Goal: Task Accomplishment & Management: Complete application form

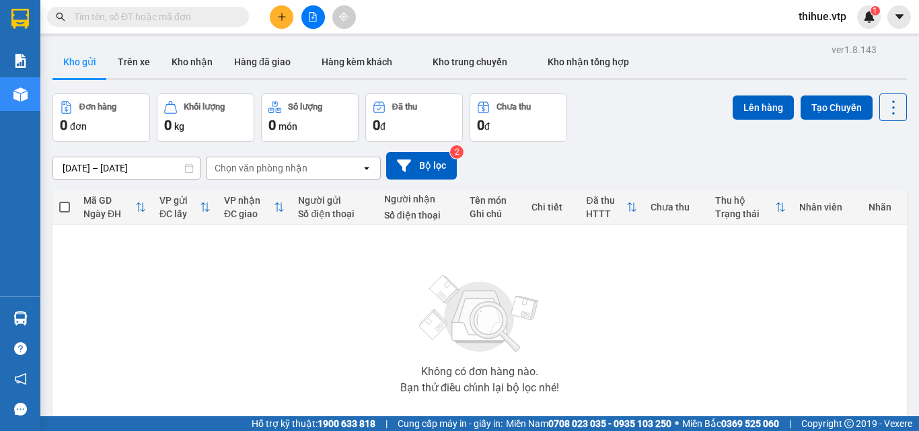
click at [87, 59] on button "Kho gửi" at bounding box center [79, 62] width 54 height 32
click at [132, 59] on button "Trên xe" at bounding box center [134, 62] width 54 height 32
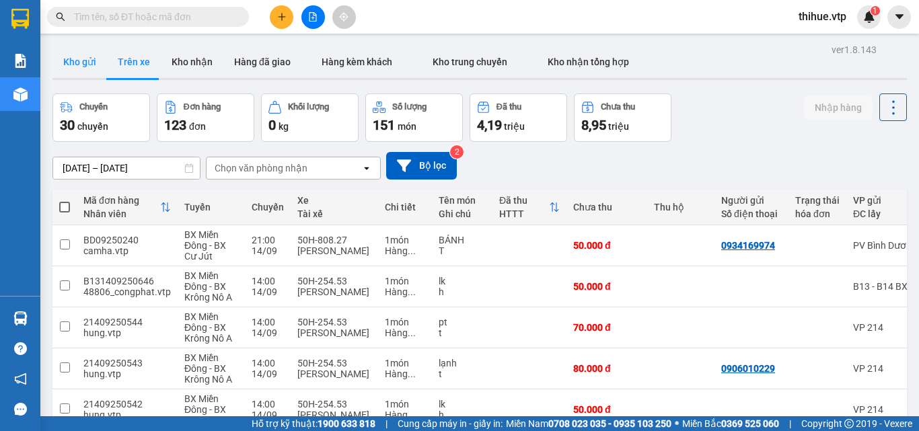
click at [81, 65] on button "Kho gửi" at bounding box center [79, 62] width 54 height 32
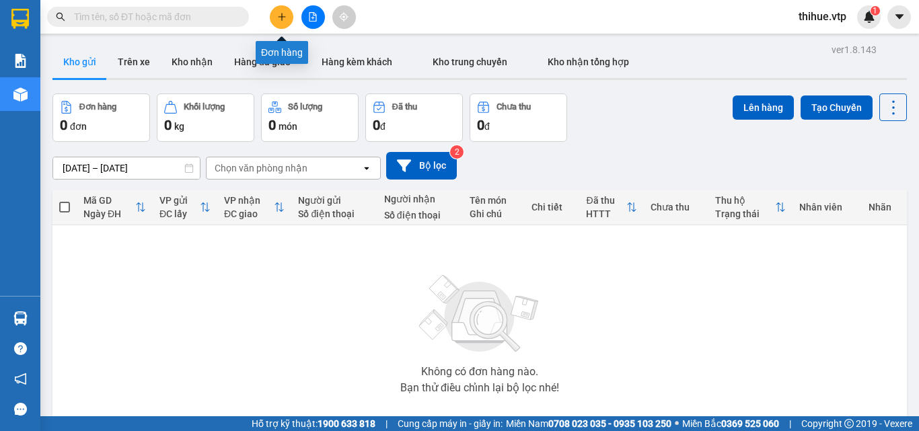
click at [278, 19] on icon "plus" at bounding box center [281, 16] width 9 height 9
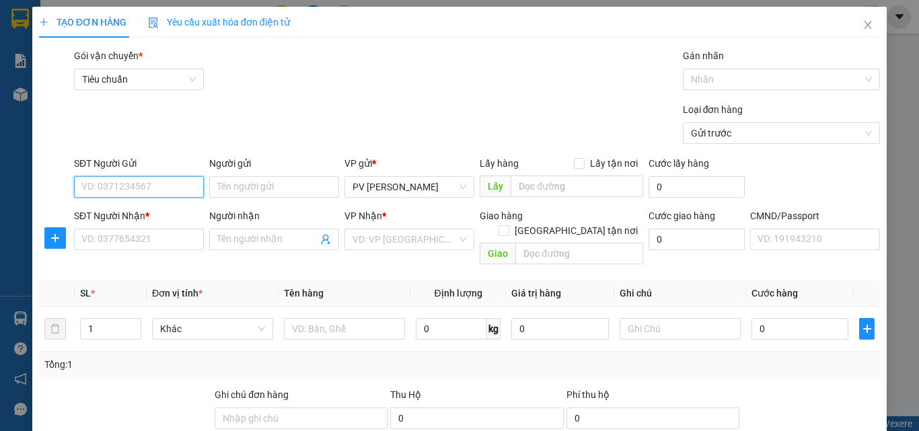
click at [152, 185] on input "SĐT Người Gửi" at bounding box center [139, 187] width 130 height 22
click at [152, 187] on input "SĐT Người Gửi" at bounding box center [139, 187] width 130 height 22
type input "0394258842"
click at [282, 189] on input "Người gửi" at bounding box center [274, 187] width 130 height 22
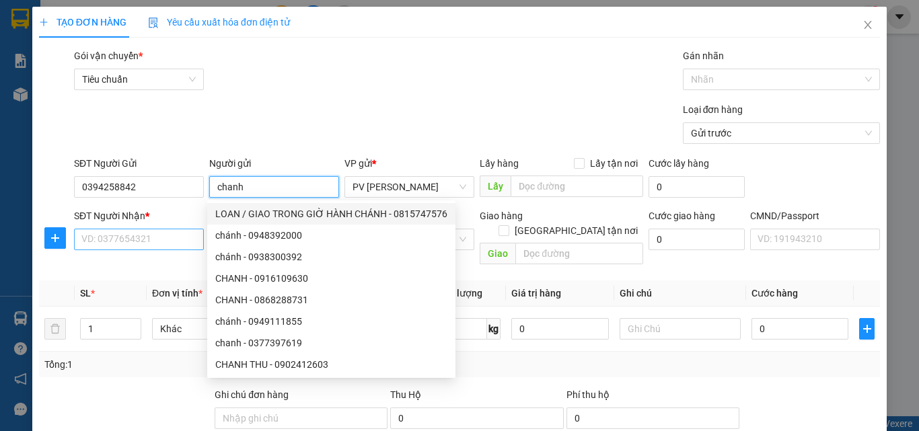
type input "chanh"
click at [147, 237] on input "SĐT Người Nhận *" at bounding box center [139, 240] width 130 height 22
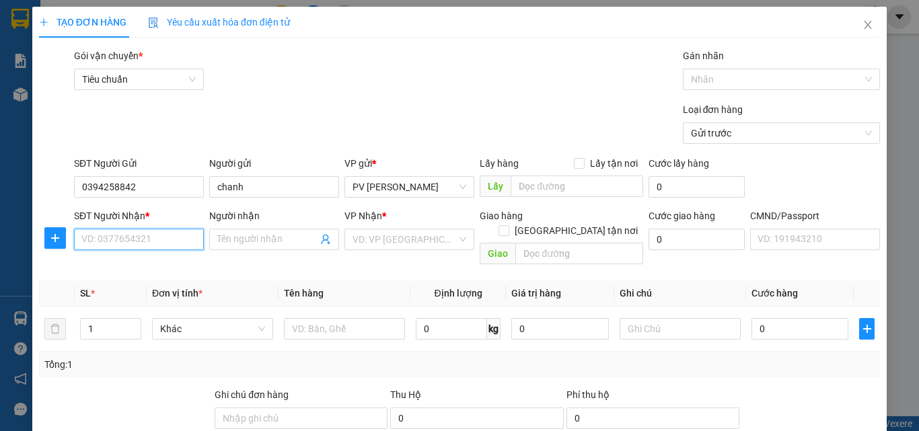
click at [147, 237] on input "SĐT Người Nhận *" at bounding box center [139, 240] width 130 height 22
click at [134, 236] on input "SĐT Người Nhận *" at bounding box center [139, 240] width 130 height 22
click at [122, 265] on div "0934166883 - [PERSON_NAME]" at bounding box center [147, 266] width 132 height 15
type input "0934166883"
type input "[PERSON_NAME]"
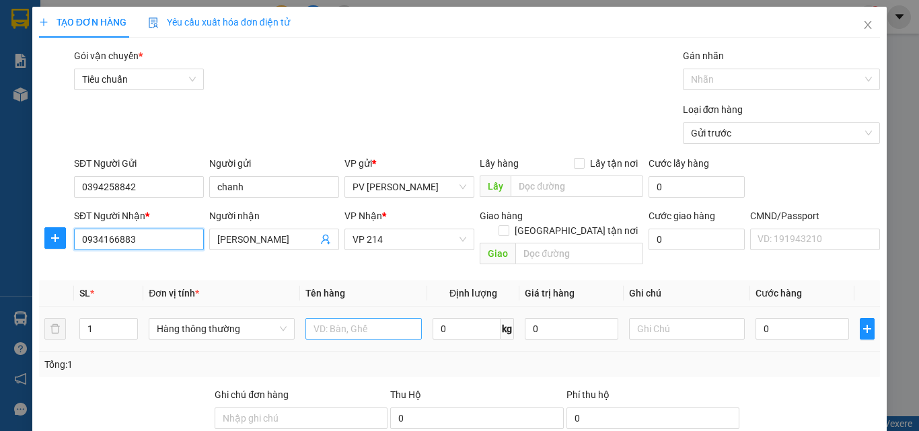
type input "0934166883"
click at [340, 318] on input "text" at bounding box center [363, 329] width 116 height 22
type input "chanh dây"
click at [438, 318] on input "0" at bounding box center [466, 329] width 68 height 22
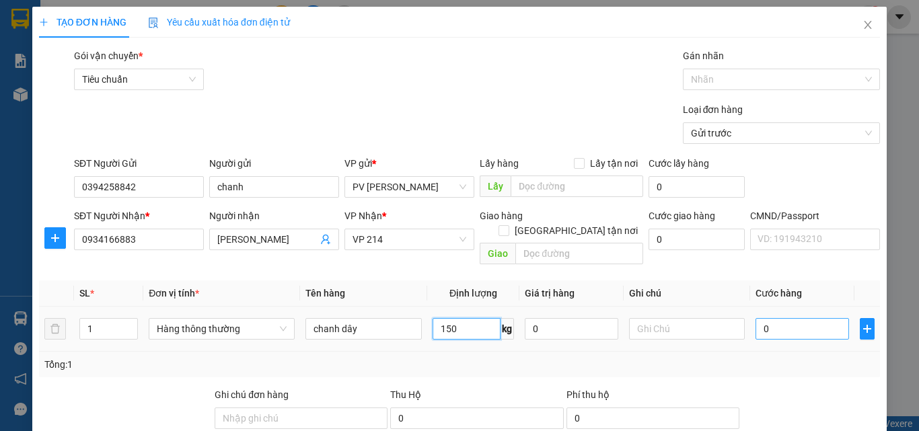
type input "150"
type input "256.000"
click at [794, 318] on input "256.000" at bounding box center [801, 329] width 93 height 22
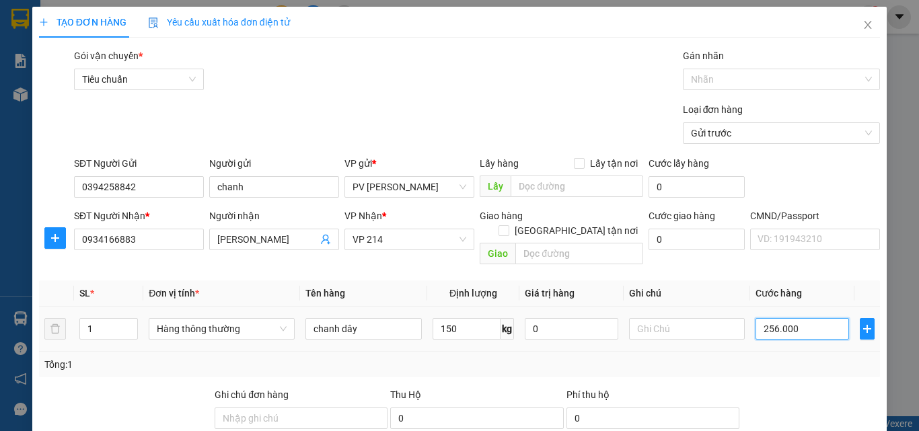
type input "0"
type input "02"
type input "2"
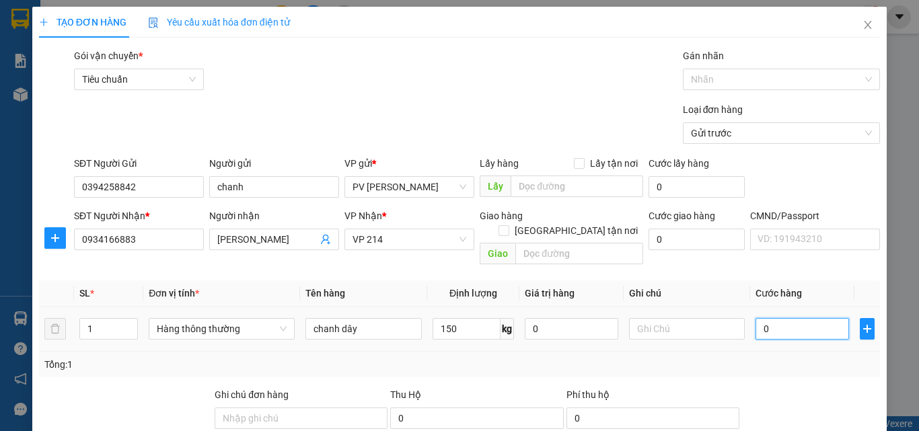
type input "2"
type input "0"
click at [757, 318] on input "0" at bounding box center [801, 329] width 93 height 22
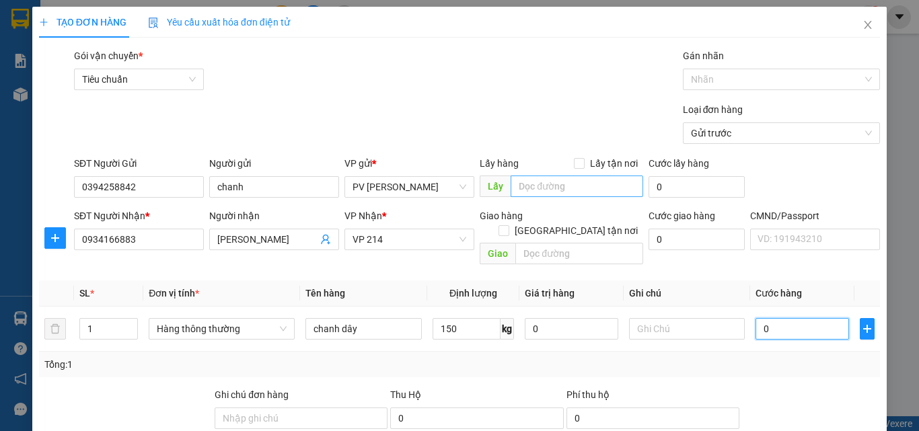
type input "0"
click at [535, 183] on input "text" at bounding box center [576, 187] width 132 height 22
type input "d"
type input "đèo 52"
click at [755, 318] on input "0" at bounding box center [801, 329] width 93 height 22
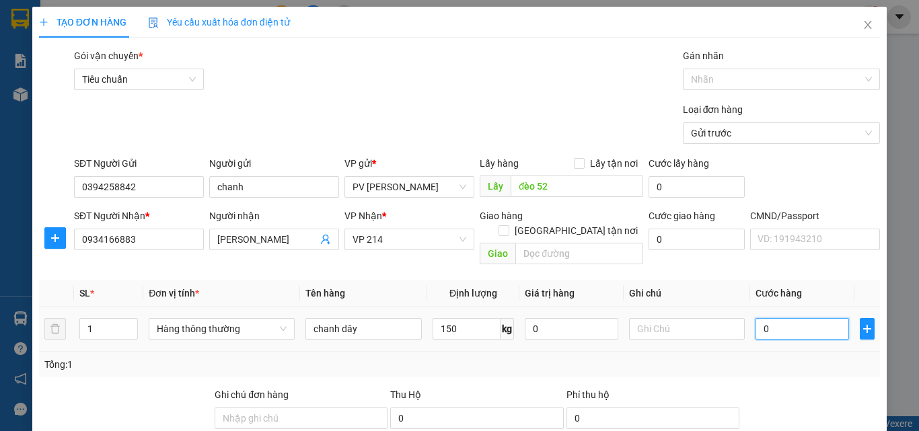
type input "2"
type input "23"
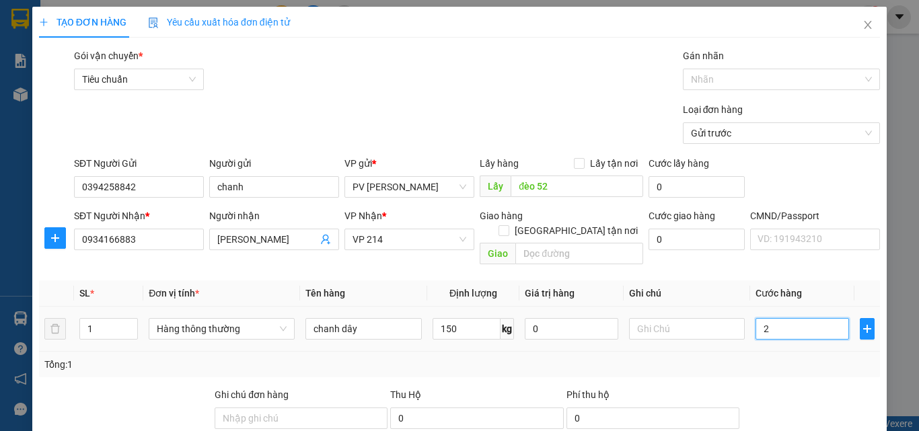
type input "23"
type input "230"
type input "2.300"
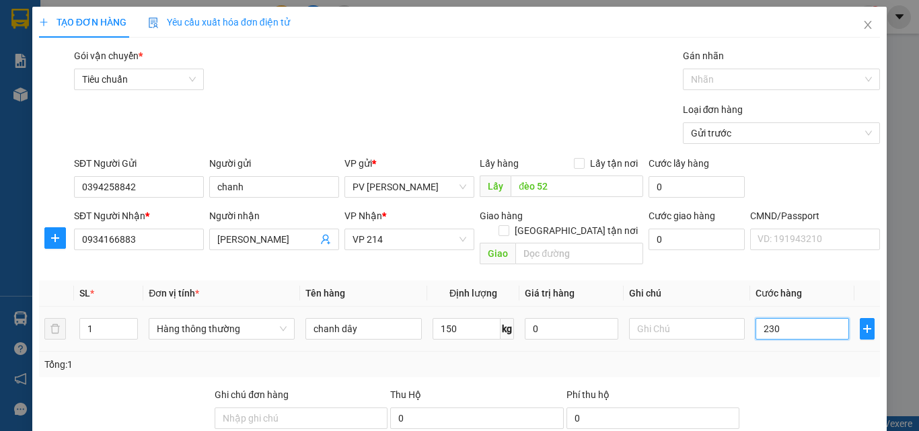
type input "2.300"
type input "23.000"
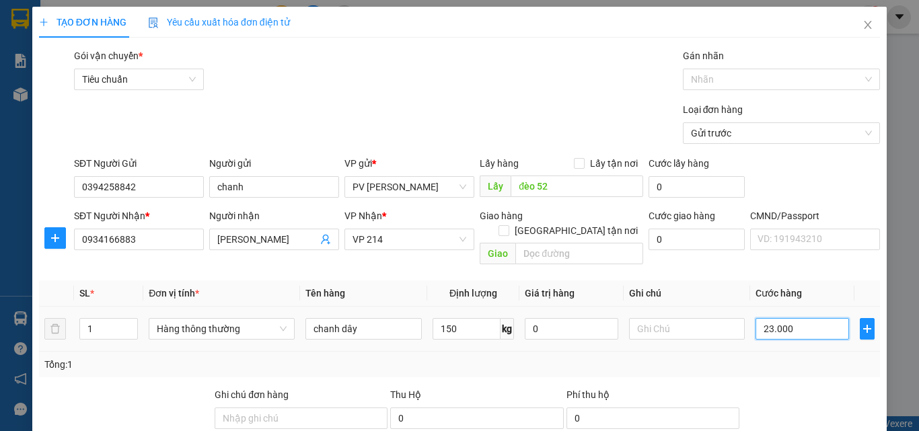
type input "230.000"
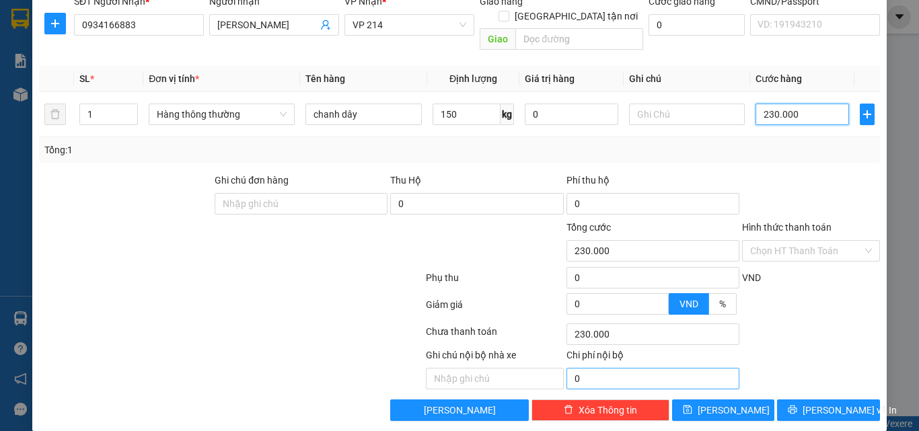
scroll to position [216, 0]
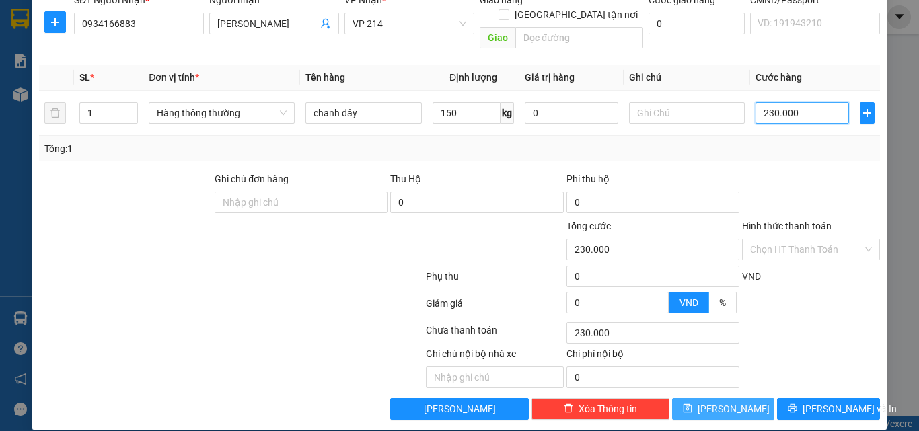
type input "230.000"
click at [719, 401] on span "[PERSON_NAME]" at bounding box center [733, 408] width 72 height 15
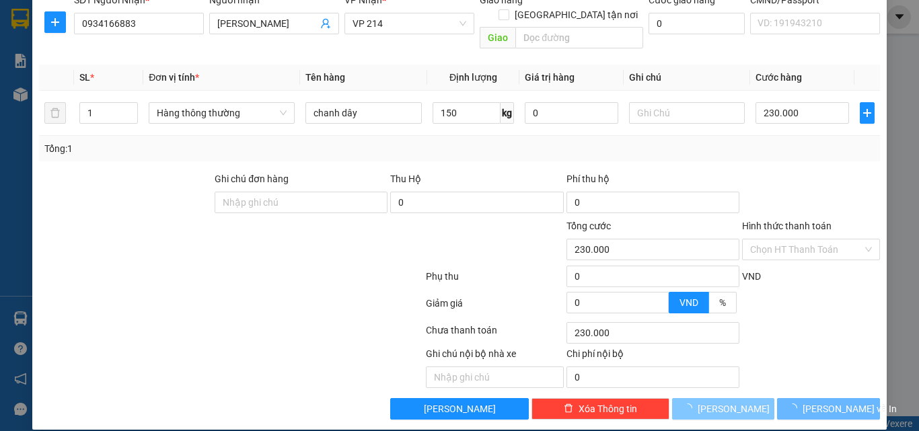
type input "0"
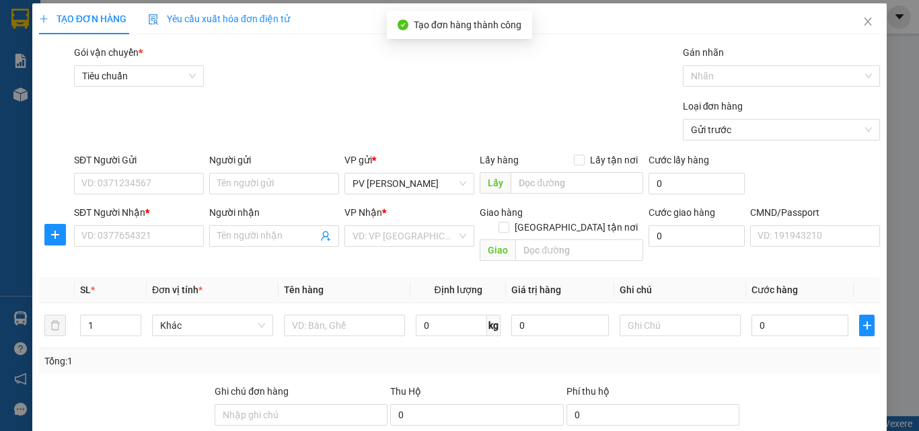
scroll to position [0, 0]
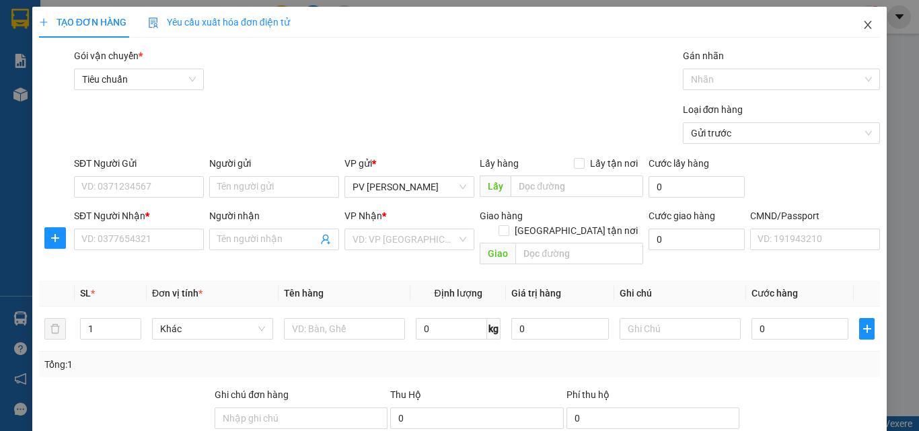
click at [864, 23] on icon "close" at bounding box center [867, 25] width 7 height 8
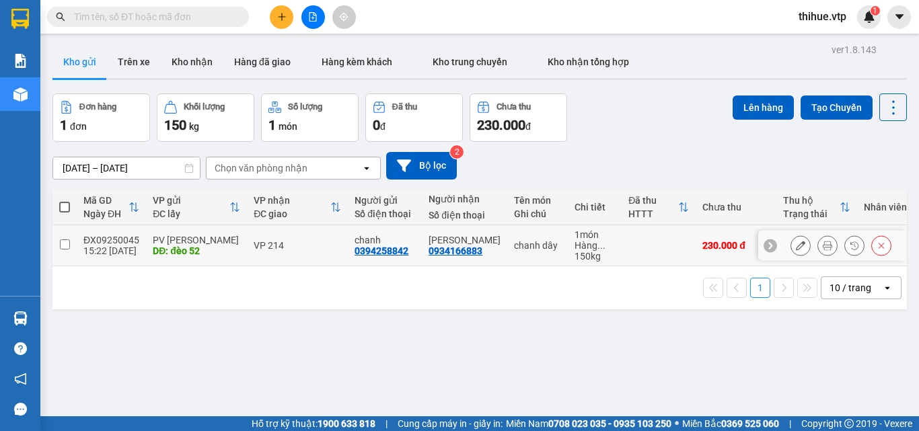
click at [64, 241] on input "checkbox" at bounding box center [65, 244] width 10 height 10
checkbox input "true"
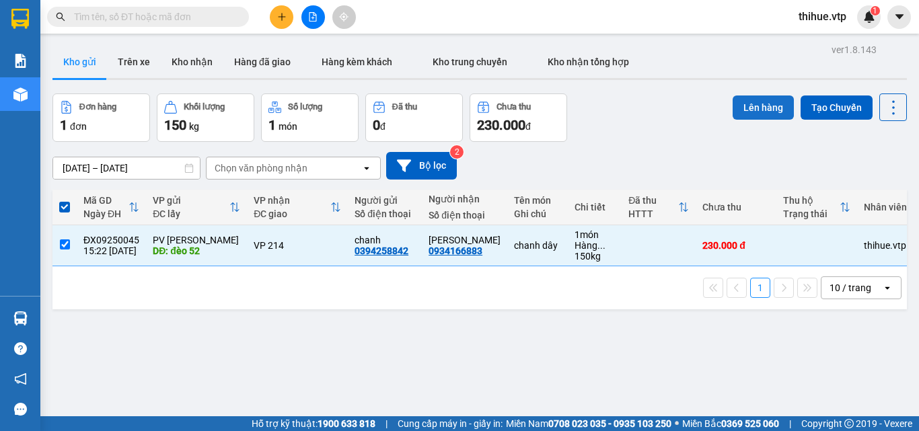
click at [749, 104] on button "Lên hàng" at bounding box center [762, 107] width 61 height 24
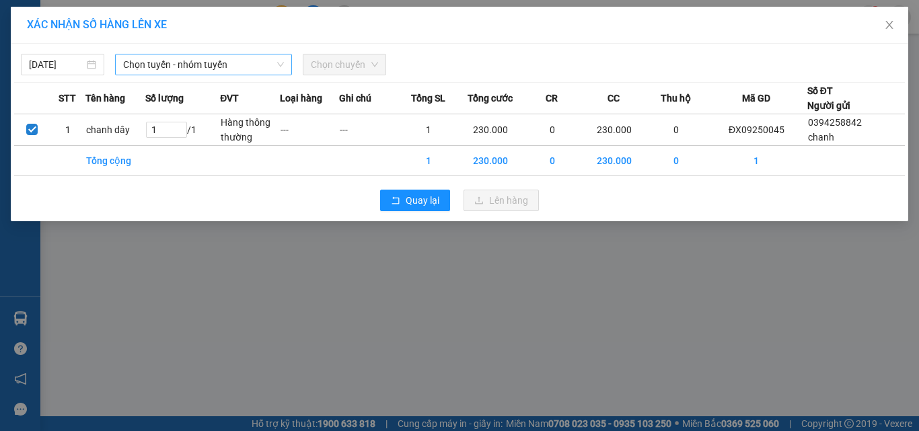
click at [231, 61] on span "Chọn tuyến - nhóm tuyến" at bounding box center [203, 64] width 161 height 20
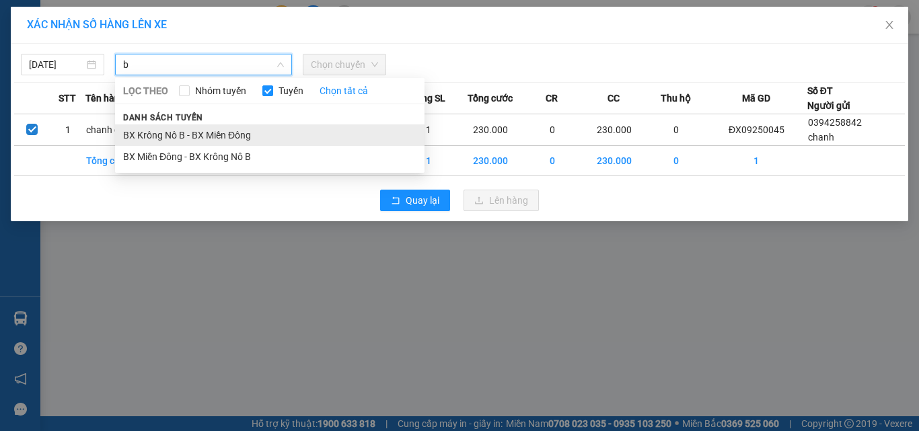
type input "b"
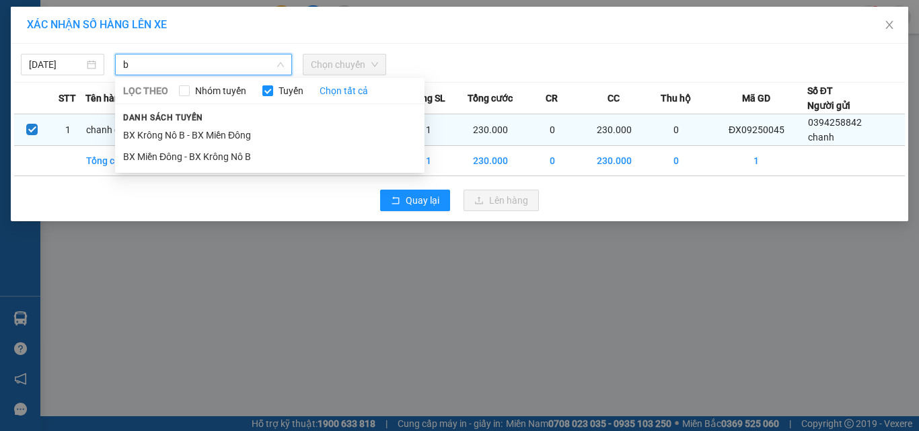
drag, startPoint x: 174, startPoint y: 138, endPoint x: 185, endPoint y: 130, distance: 13.1
click at [175, 137] on li "BX Krông Nô B - BX Miền Đông" at bounding box center [269, 135] width 309 height 22
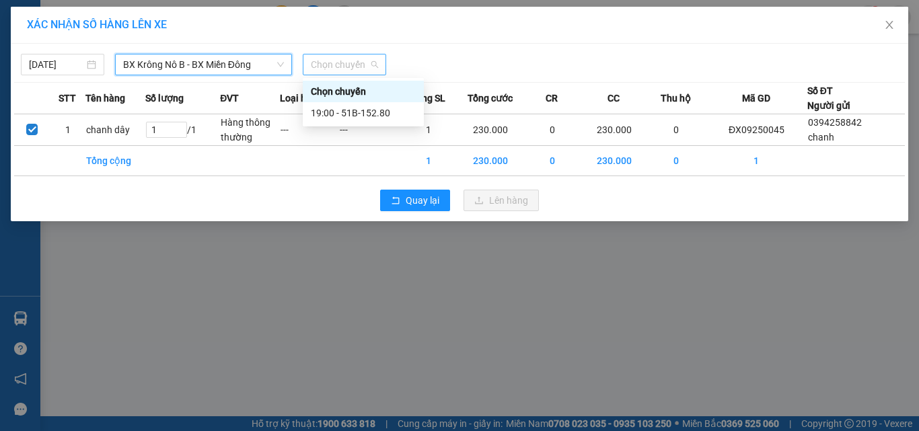
click at [352, 59] on span "Chọn chuyến" at bounding box center [344, 64] width 67 height 20
click at [389, 119] on div "19:00 - 51B-152.80" at bounding box center [363, 113] width 105 height 15
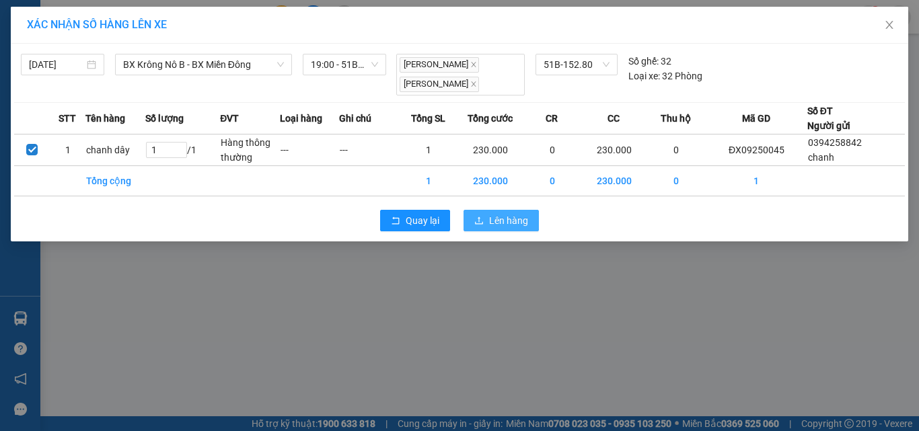
click at [510, 223] on span "Lên hàng" at bounding box center [508, 220] width 39 height 15
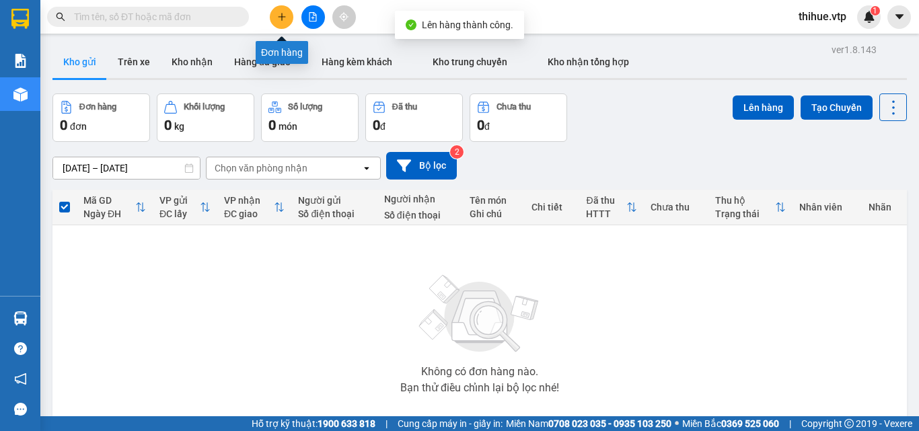
click at [280, 17] on icon "plus" at bounding box center [281, 16] width 7 height 1
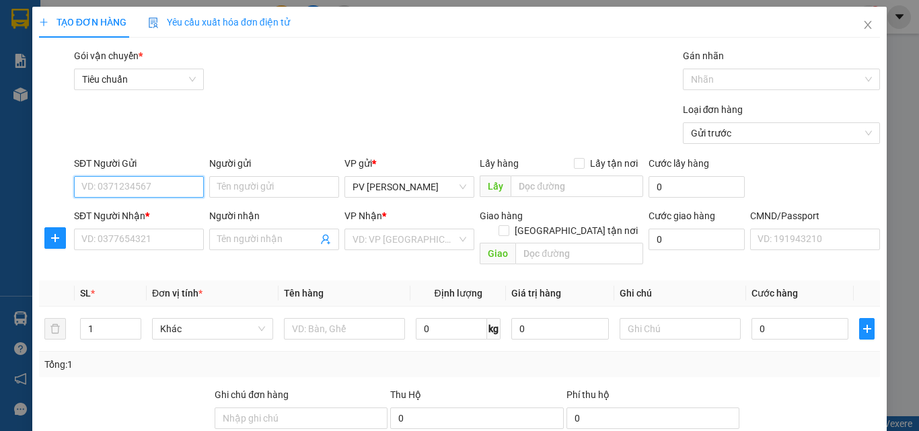
click at [129, 181] on input "SĐT Người Gửi" at bounding box center [139, 187] width 130 height 22
click at [147, 189] on input "SĐT Người Gửi" at bounding box center [139, 187] width 130 height 22
type input "969894559"
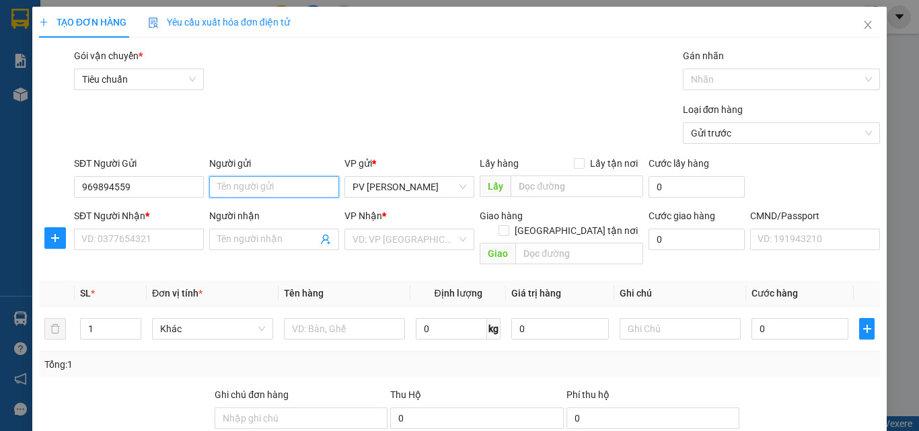
click at [247, 184] on input "Người gửi" at bounding box center [274, 187] width 130 height 22
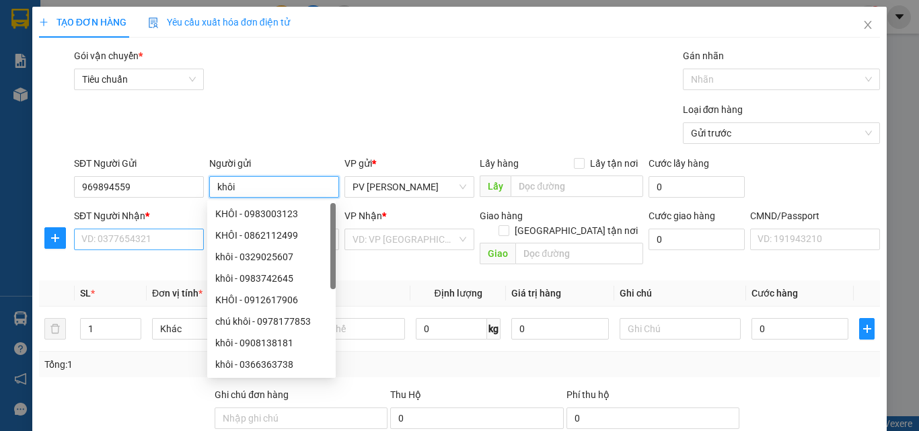
type input "khôi"
click at [128, 239] on input "SĐT Người Nhận *" at bounding box center [139, 240] width 130 height 22
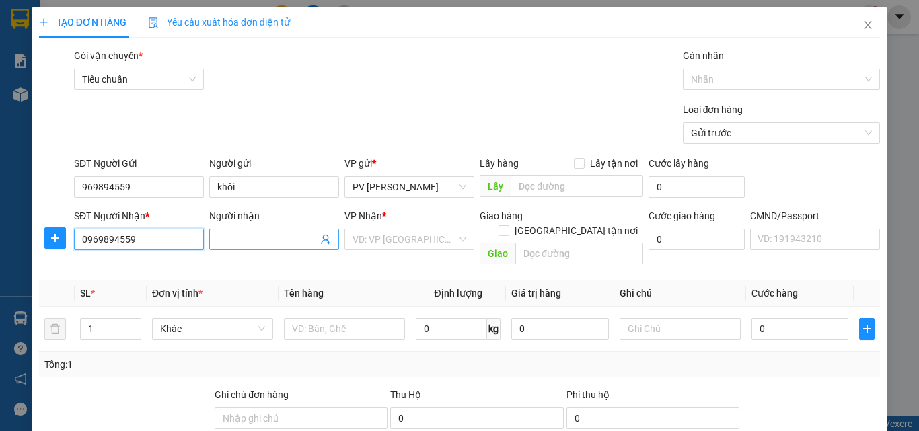
type input "0969894559"
click at [235, 236] on input "Người nhận" at bounding box center [267, 239] width 100 height 15
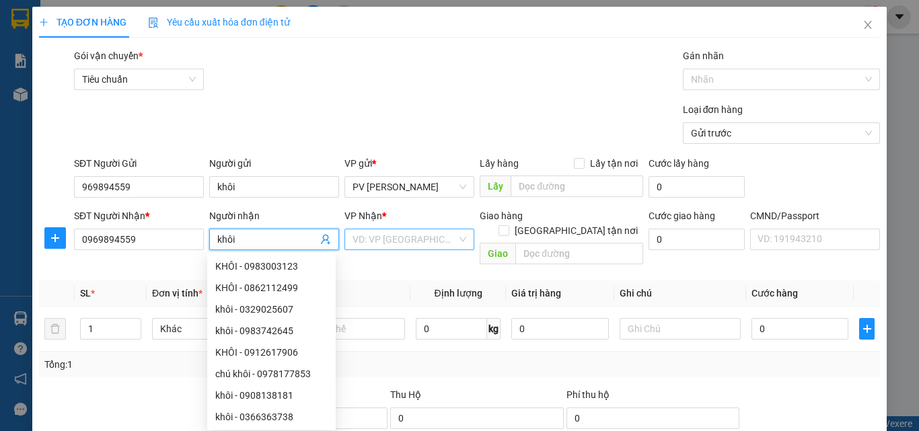
type input "khôi"
click at [383, 237] on input "search" at bounding box center [404, 239] width 104 height 20
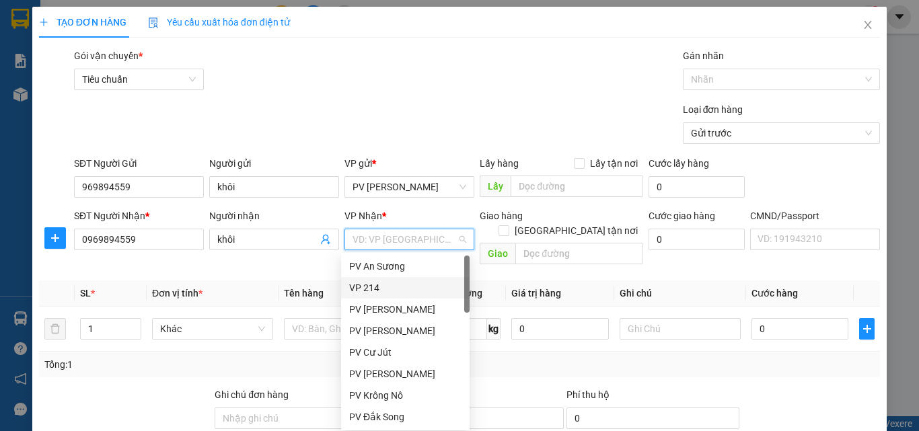
drag, startPoint x: 379, startPoint y: 286, endPoint x: 403, endPoint y: 276, distance: 26.2
click at [379, 287] on div "VP 214" at bounding box center [405, 287] width 112 height 15
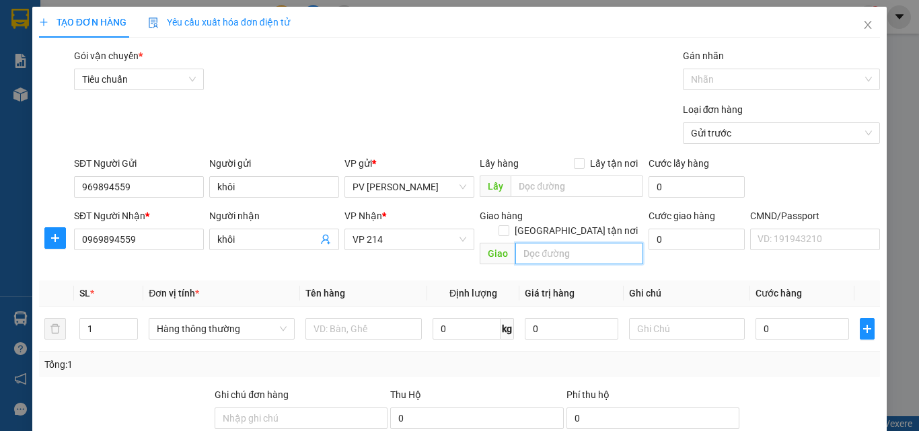
click at [553, 243] on input "text" at bounding box center [579, 254] width 128 height 22
click at [543, 185] on input "text" at bounding box center [576, 187] width 132 height 22
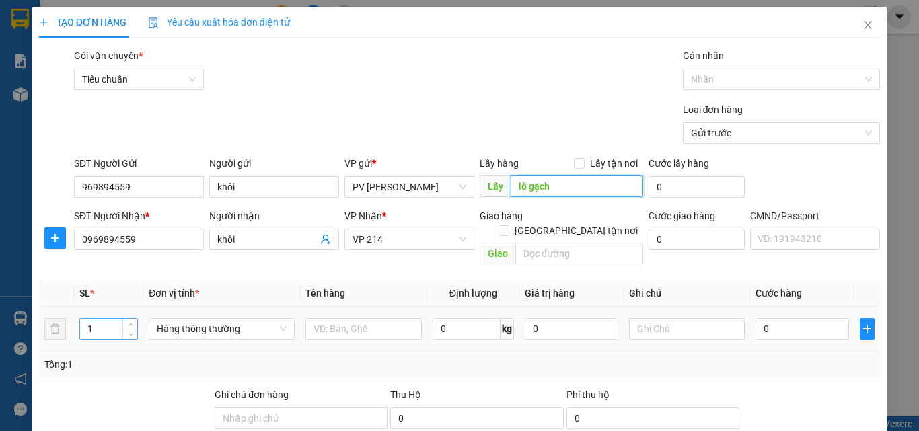
type input "lò gạch"
click at [88, 319] on input "1" at bounding box center [108, 329] width 57 height 20
click at [100, 319] on input "51" at bounding box center [108, 329] width 57 height 20
type input "5"
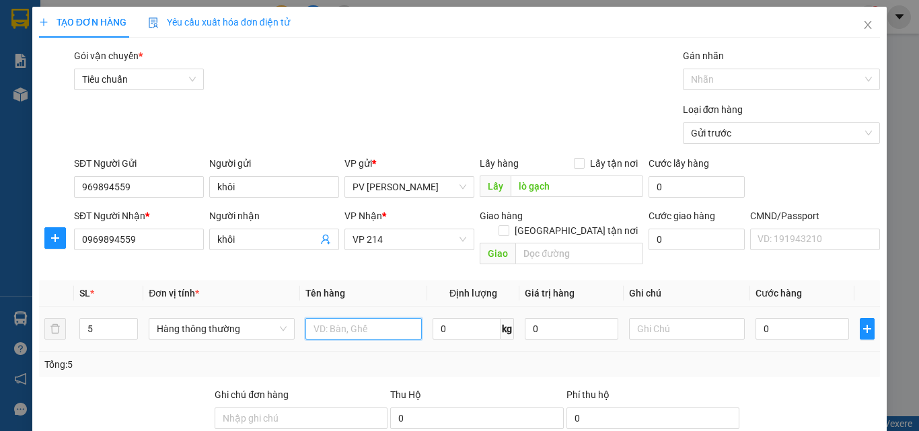
click at [349, 318] on input "text" at bounding box center [363, 329] width 116 height 22
type input "5 b SR"
click at [757, 318] on input "0" at bounding box center [801, 329] width 93 height 22
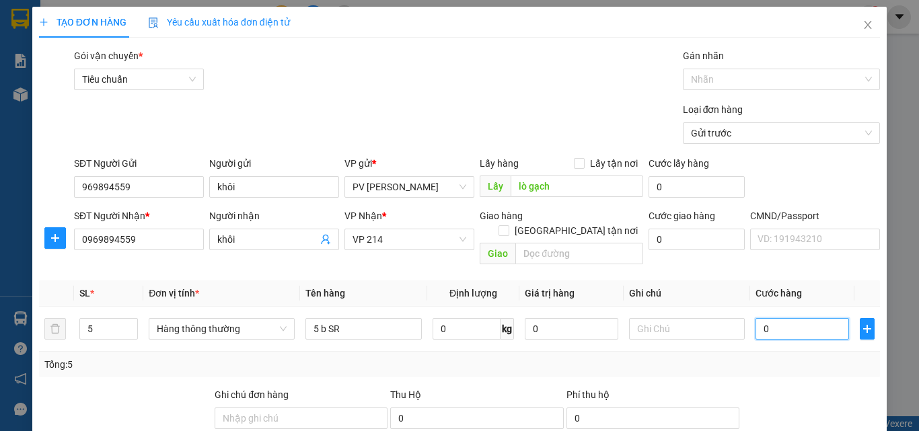
type input "3"
type input "30"
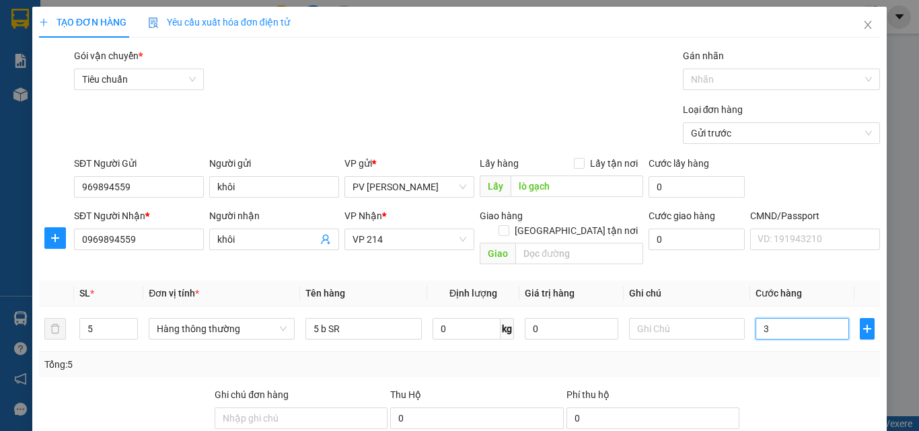
type input "30"
type input "300"
type input "3.000"
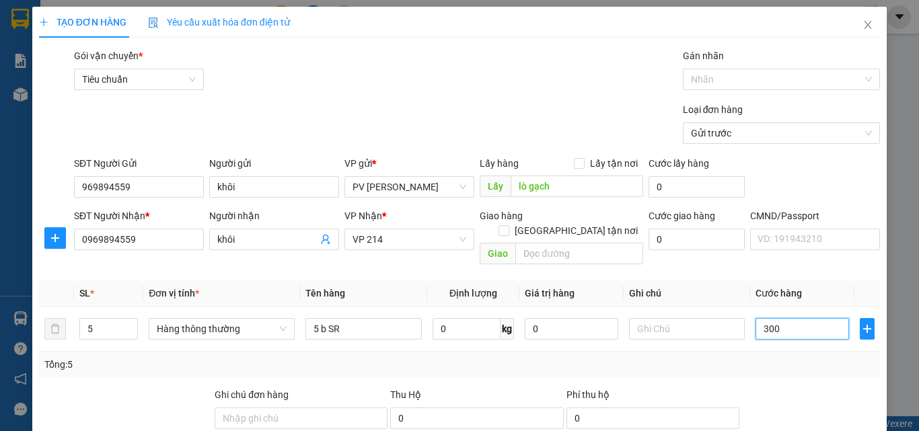
type input "3.000"
type input "30.000"
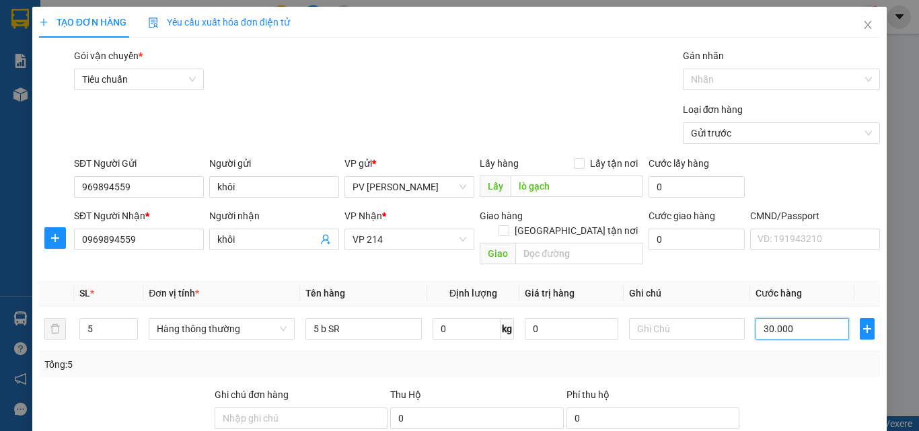
type input "300.000"
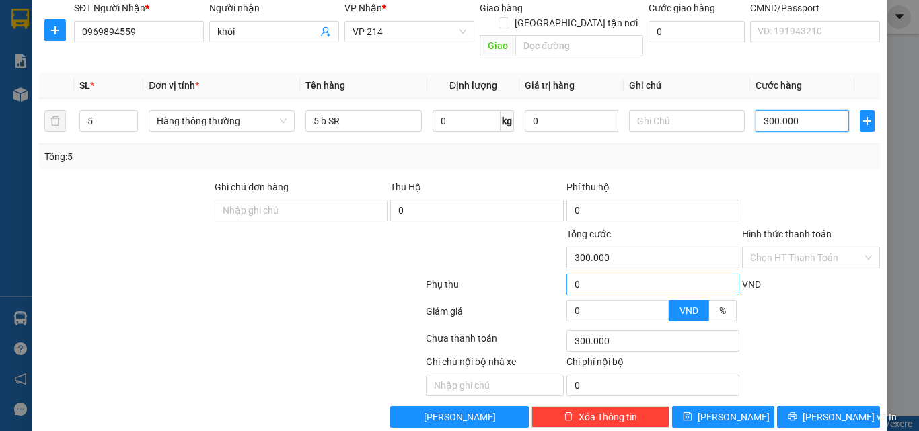
scroll to position [216, 0]
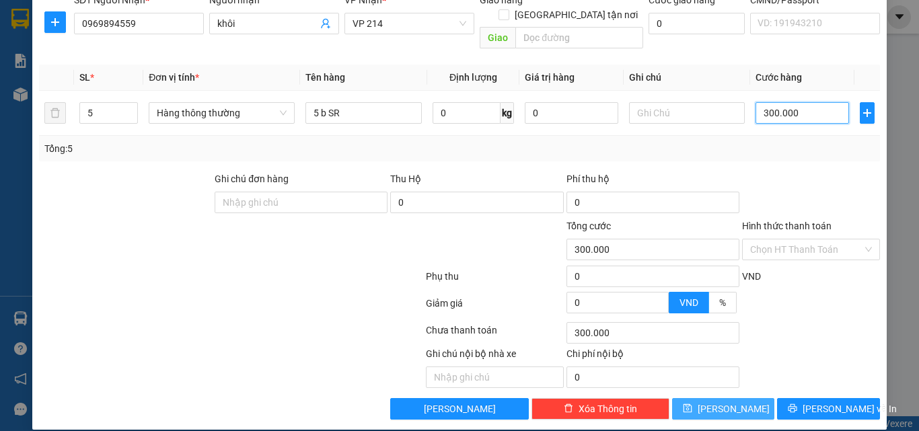
type input "300.000"
click at [734, 398] on button "[PERSON_NAME]" at bounding box center [723, 409] width 103 height 22
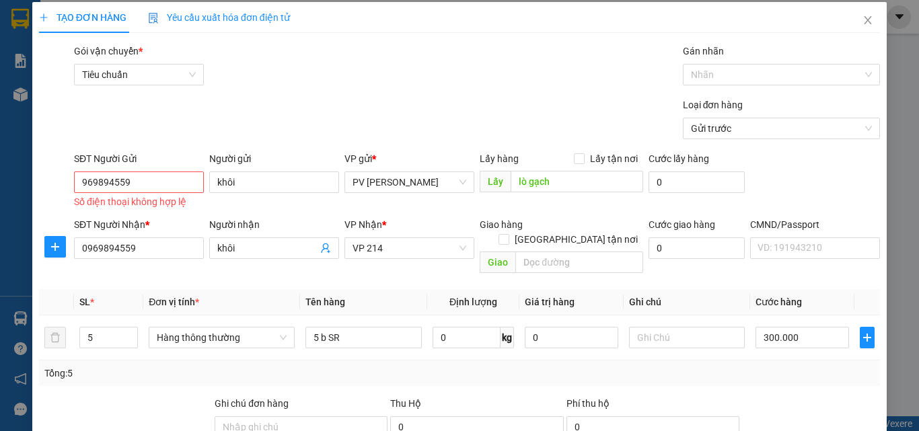
scroll to position [0, 0]
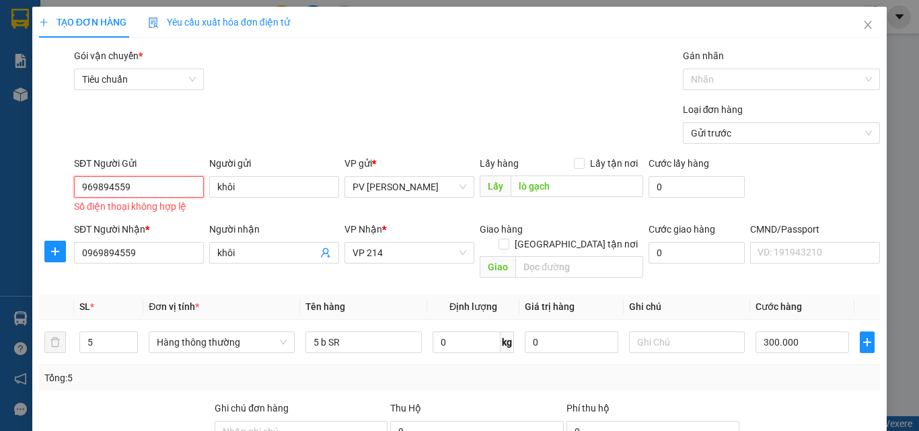
click at [77, 183] on input "969894559" at bounding box center [139, 187] width 130 height 22
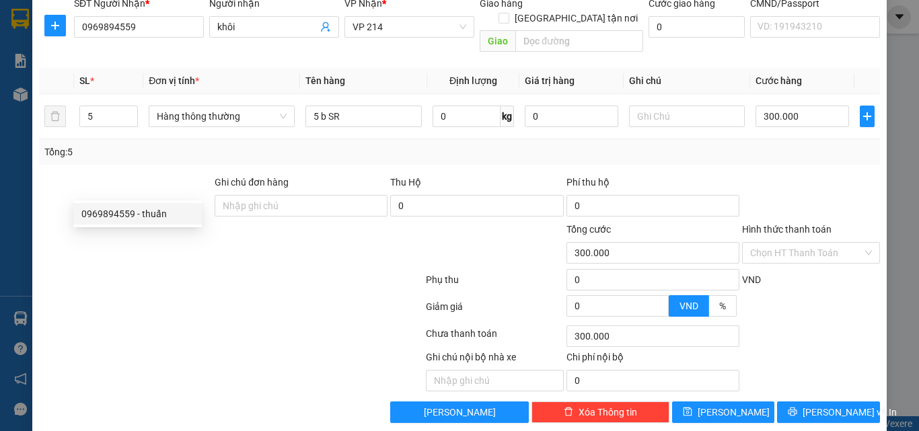
scroll to position [216, 0]
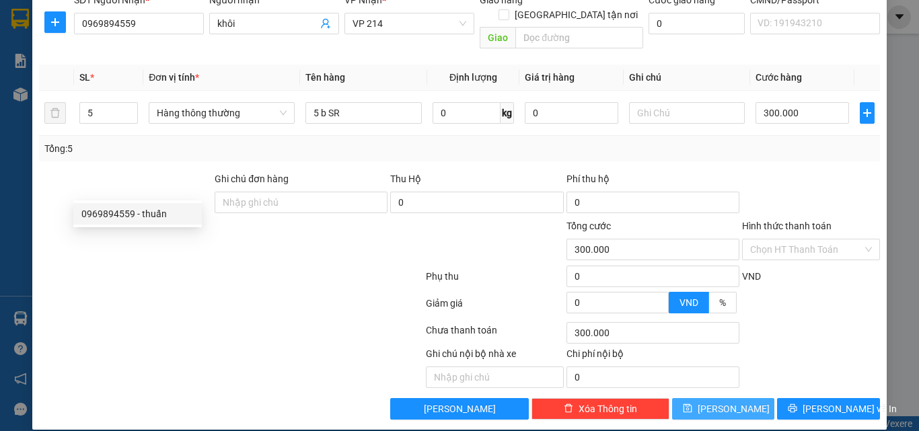
type input "0969894559"
click at [718, 401] on span "[PERSON_NAME]" at bounding box center [733, 408] width 72 height 15
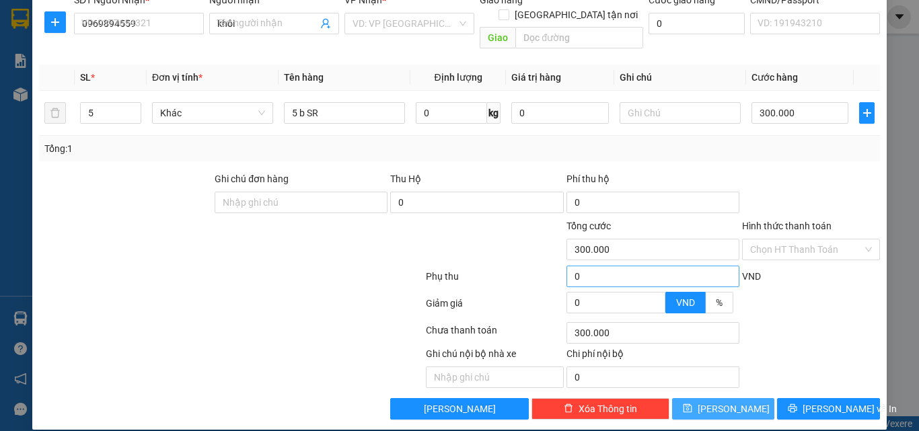
type input "1"
type input "0"
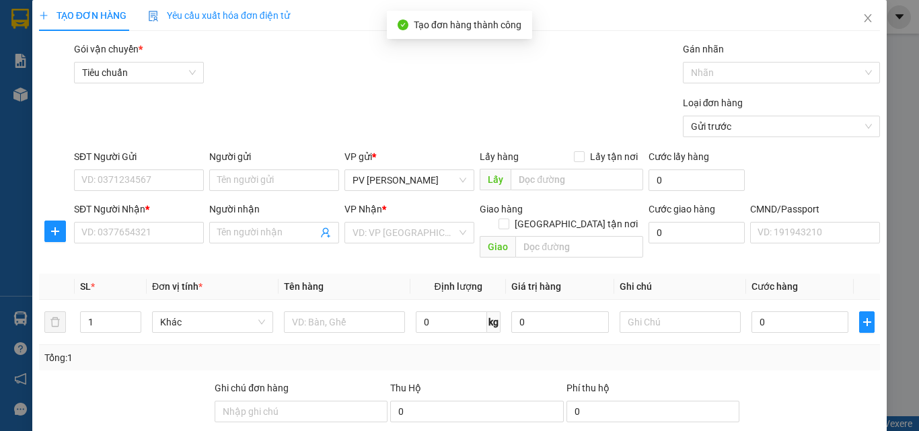
scroll to position [0, 0]
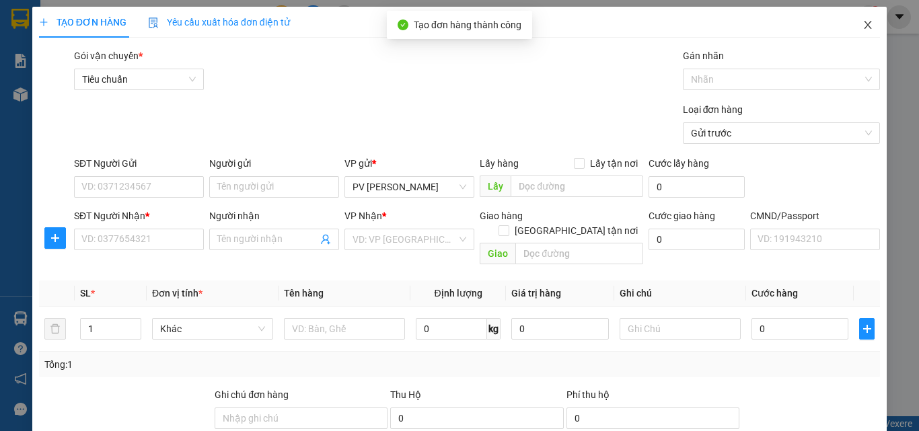
click at [864, 25] on icon "close" at bounding box center [867, 25] width 7 height 8
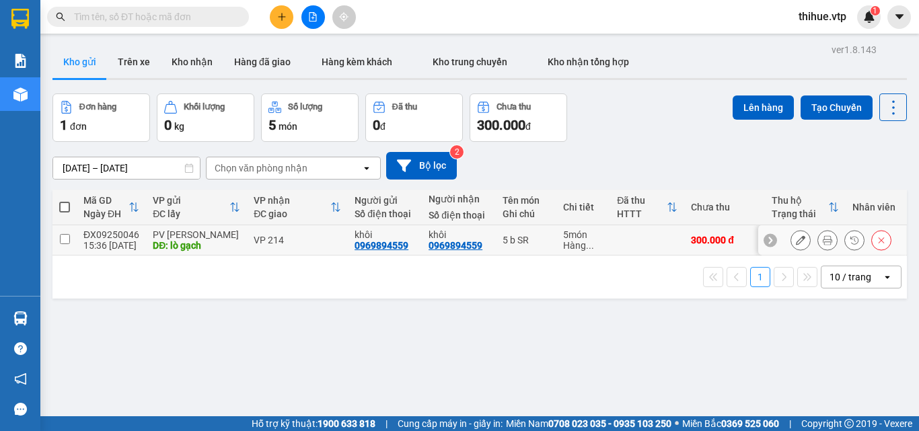
click at [52, 231] on td at bounding box center [64, 240] width 24 height 30
checkbox input "true"
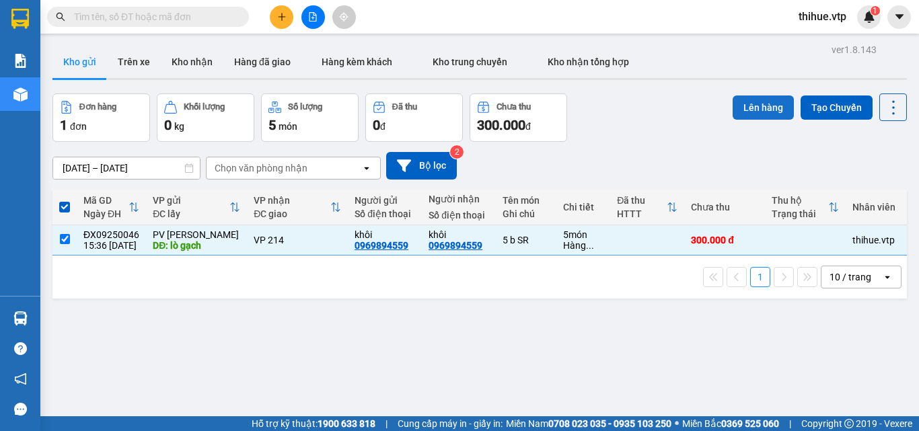
click at [750, 104] on button "Lên hàng" at bounding box center [762, 107] width 61 height 24
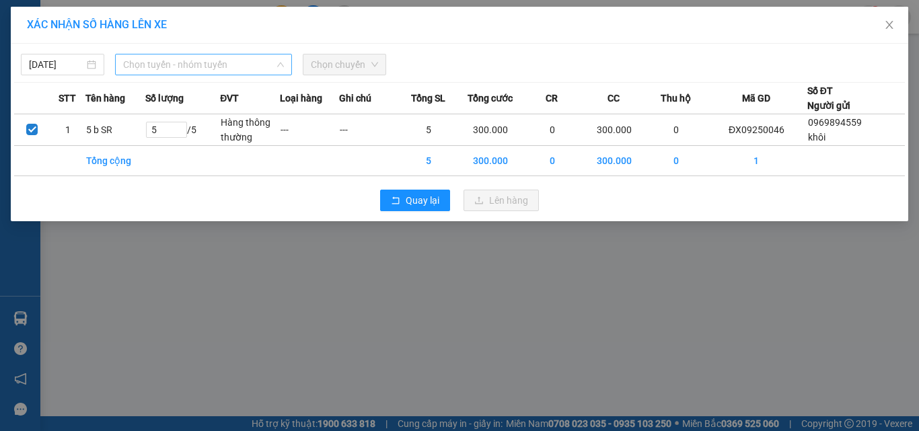
click at [188, 63] on span "Chọn tuyến - nhóm tuyến" at bounding box center [203, 64] width 161 height 20
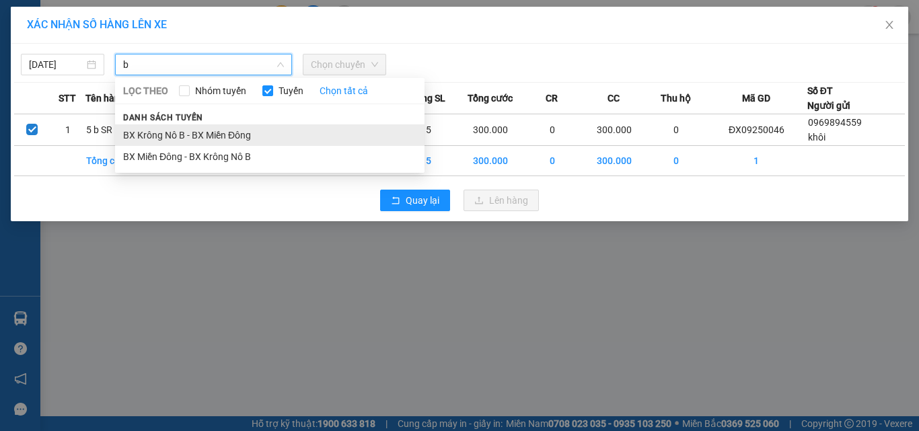
type input "b"
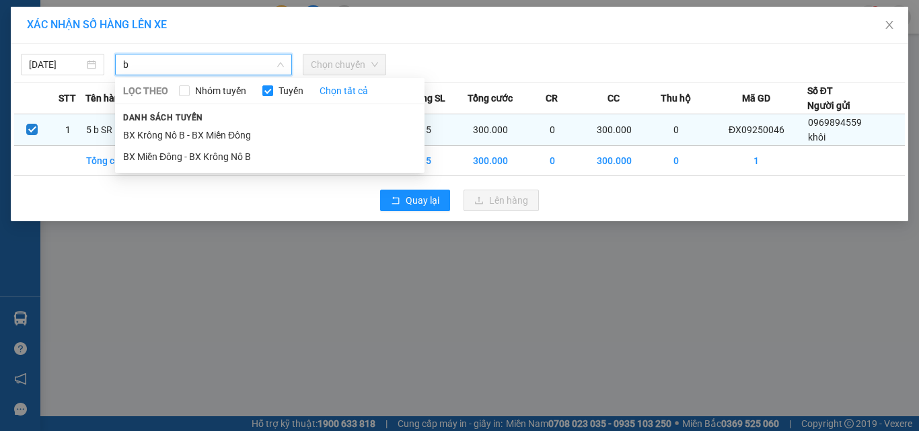
drag, startPoint x: 157, startPoint y: 137, endPoint x: 173, endPoint y: 124, distance: 20.7
click at [157, 135] on li "BX Krông Nô B - BX Miền Đông" at bounding box center [269, 135] width 309 height 22
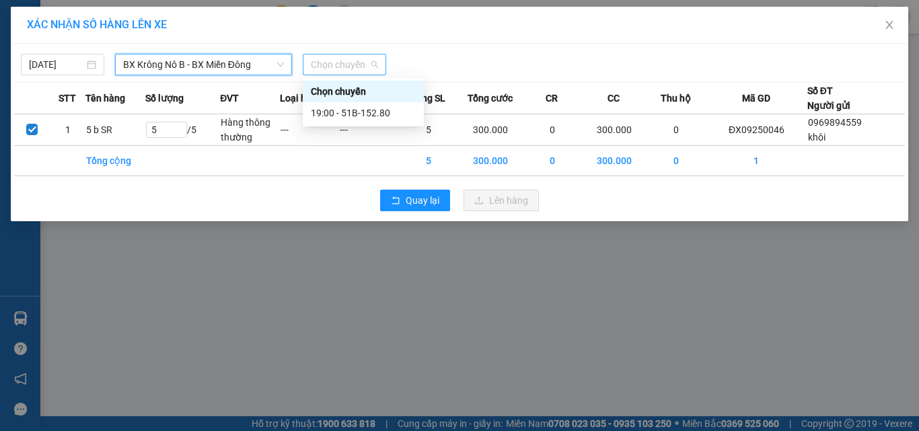
click at [333, 67] on span "Chọn chuyến" at bounding box center [344, 64] width 67 height 20
click at [358, 114] on div "19:00 - 51B-152.80" at bounding box center [363, 113] width 105 height 15
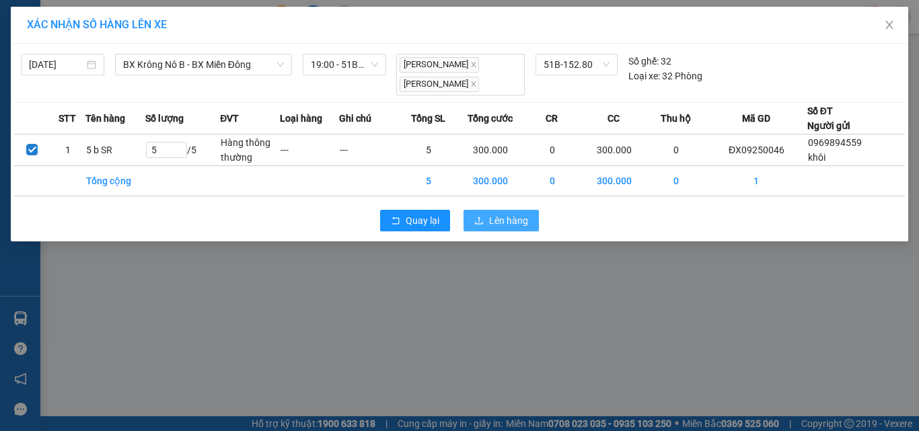
click at [506, 217] on span "Lên hàng" at bounding box center [508, 220] width 39 height 15
